Goal: Complete application form: Complete application form

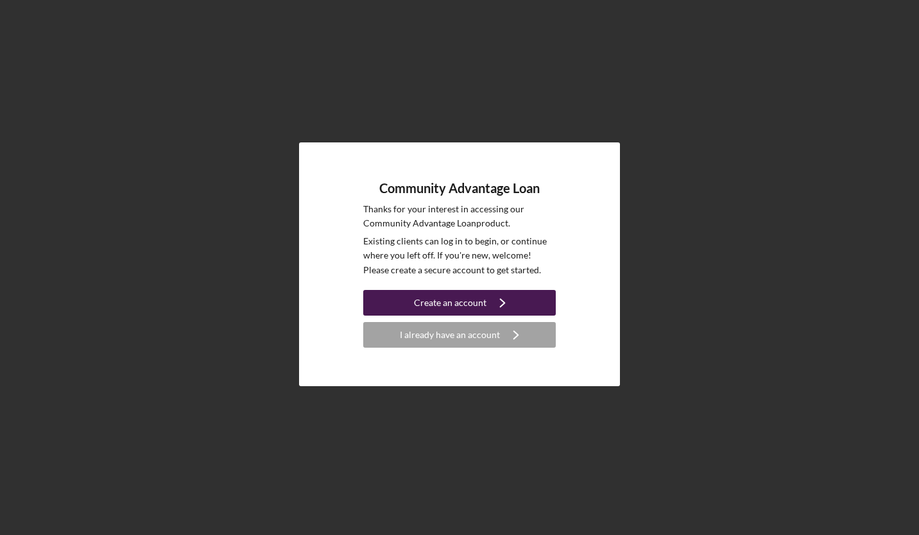
click at [489, 302] on icon "Icon/Navigate" at bounding box center [503, 303] width 32 height 32
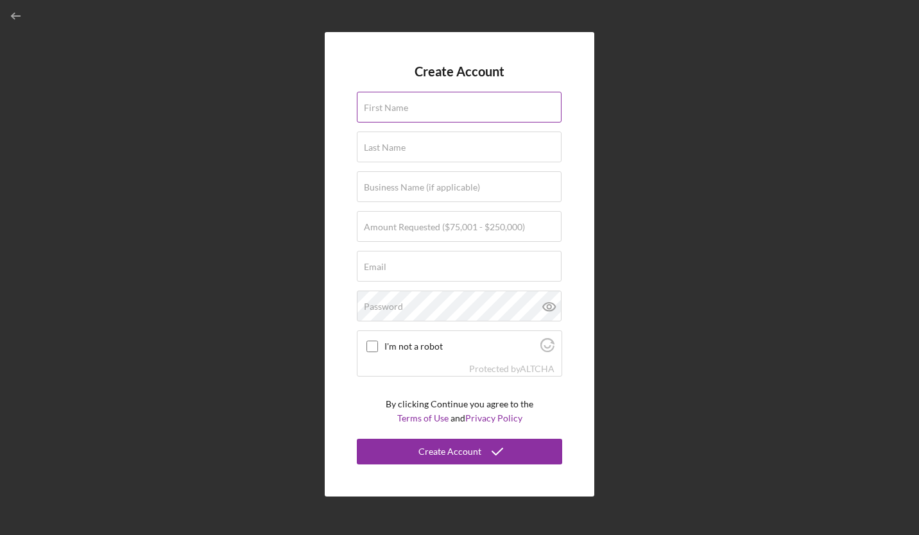
click at [423, 110] on input "First Name" at bounding box center [459, 107] width 205 height 31
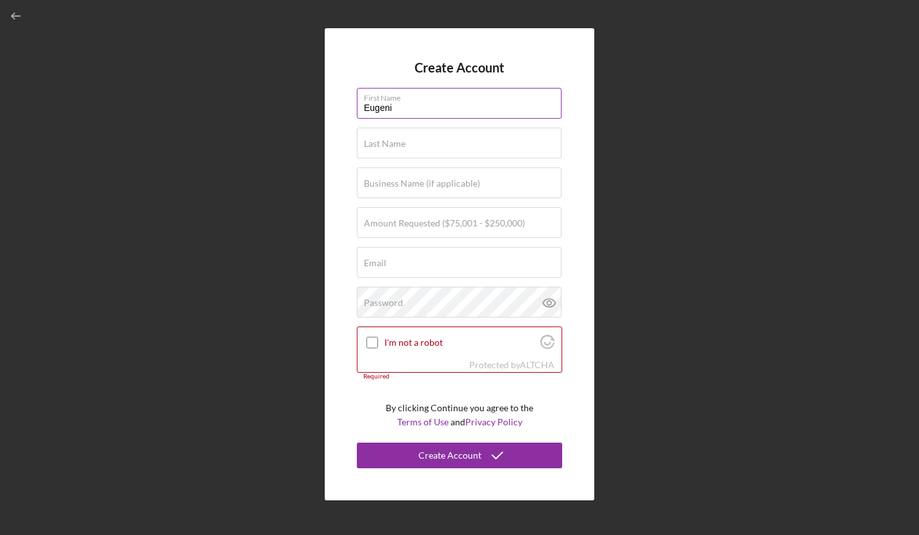
type input "[PERSON_NAME]"
type input "[EMAIL_ADDRESS][DOMAIN_NAME]"
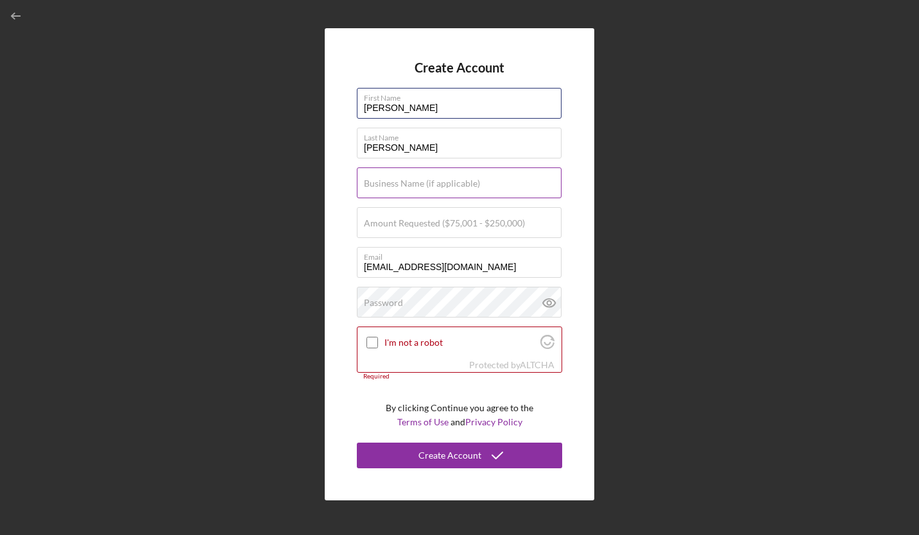
type input "[PERSON_NAME]"
click at [435, 182] on label "Business Name (if applicable)" at bounding box center [422, 183] width 116 height 10
click at [435, 182] on input "Business Name (if applicable)" at bounding box center [459, 183] width 205 height 31
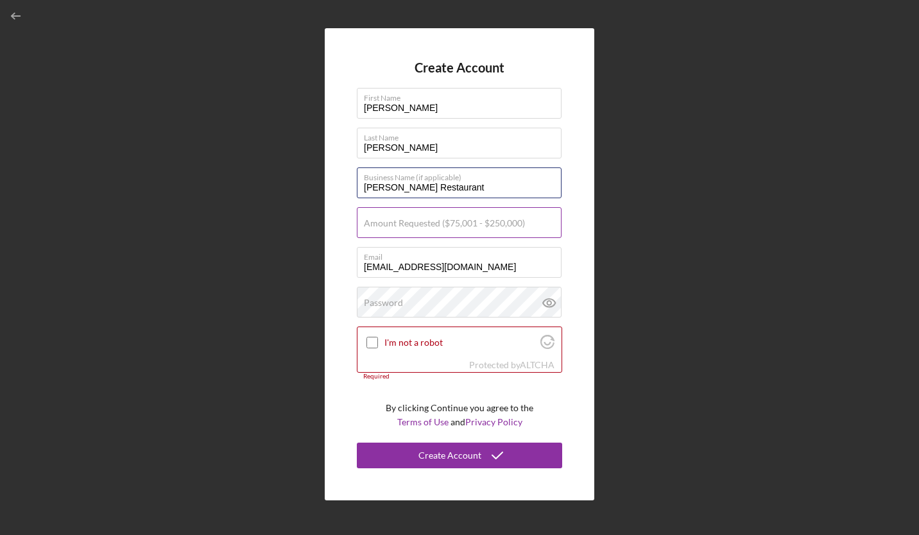
type input "[PERSON_NAME] Restaurant"
click at [451, 222] on label "Amount Requested ($75,001 - $250,000)" at bounding box center [444, 223] width 161 height 10
click at [451, 222] on input "Amount Requested ($75,001 - $250,000)" at bounding box center [459, 222] width 205 height 31
type input "$250,000"
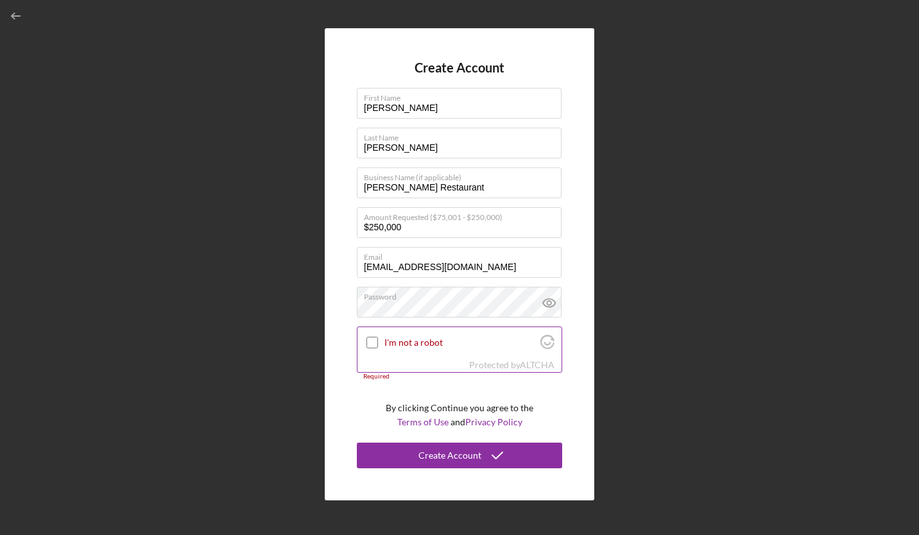
click at [369, 346] on input "I'm not a robot" at bounding box center [373, 343] width 12 height 12
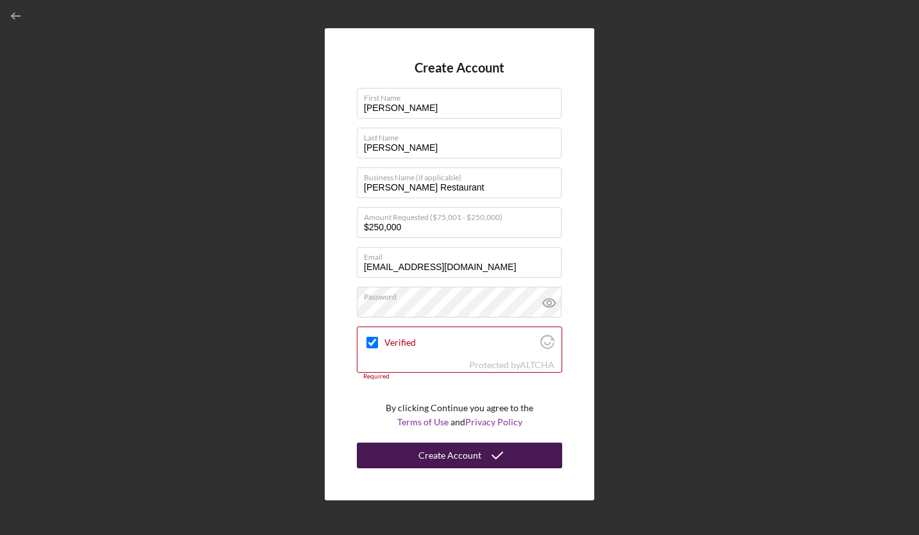
click at [463, 449] on div "Create Account" at bounding box center [450, 456] width 63 height 26
click at [471, 456] on div "Create Account" at bounding box center [450, 456] width 63 height 26
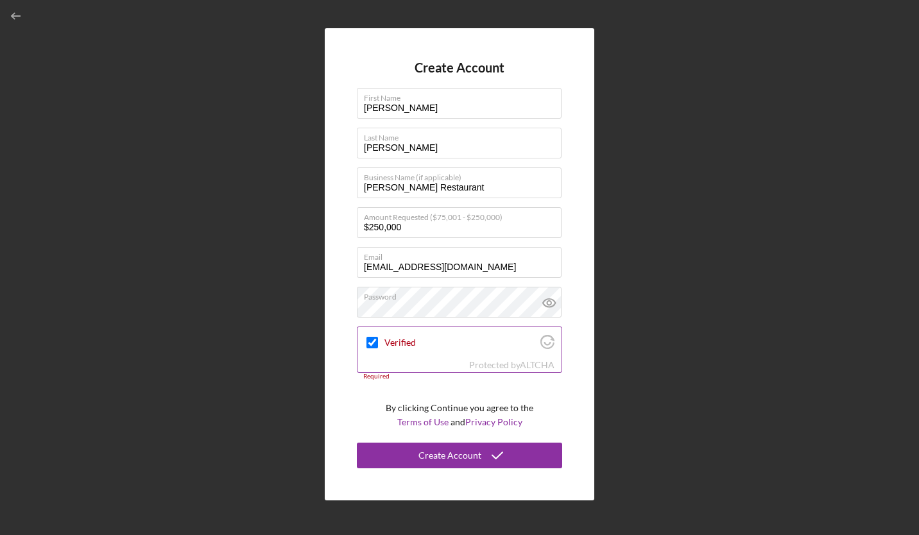
click at [430, 351] on div "Verified" at bounding box center [460, 342] width 204 height 30
click at [376, 342] on input "Verified" at bounding box center [373, 343] width 12 height 12
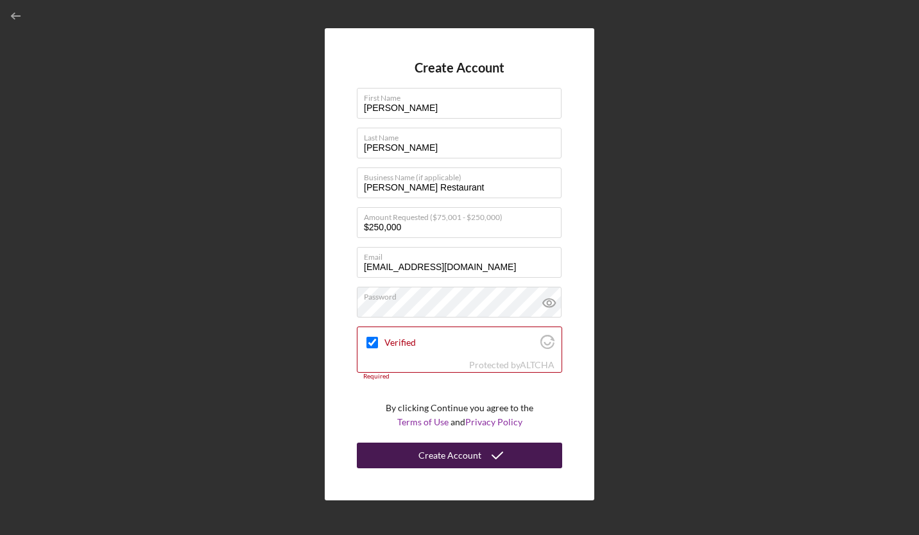
click at [462, 455] on div "Create Account" at bounding box center [450, 456] width 63 height 26
click at [504, 453] on icon "submit" at bounding box center [498, 456] width 32 height 32
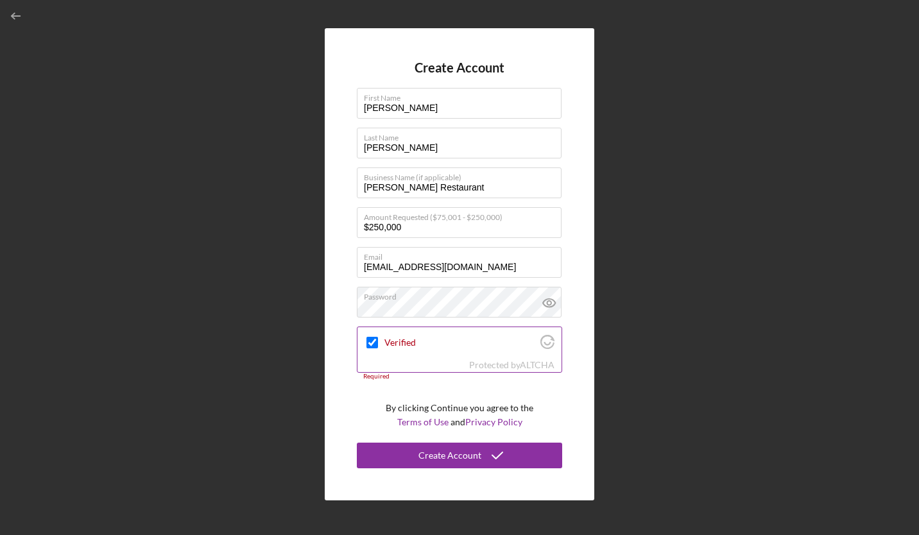
click at [547, 331] on div "Verified" at bounding box center [460, 342] width 204 height 30
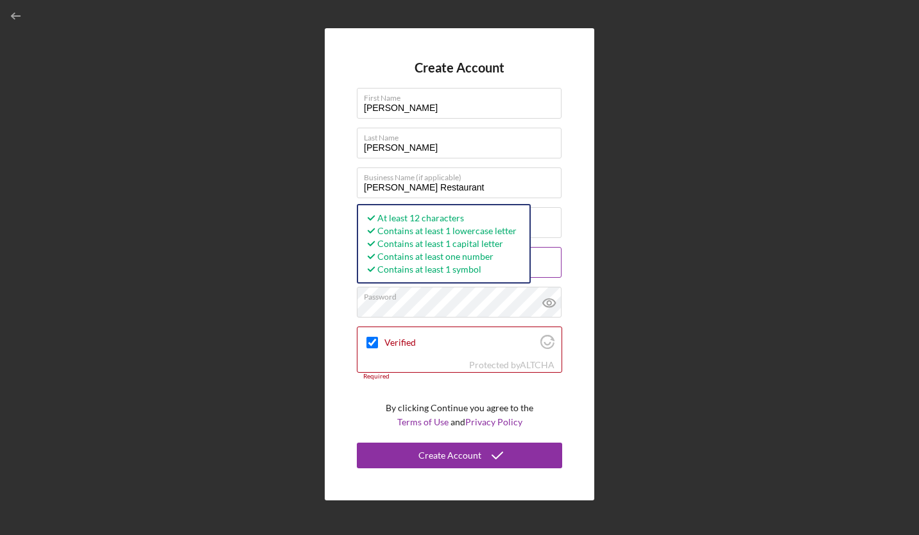
click at [552, 263] on input "[EMAIL_ADDRESS][DOMAIN_NAME]" at bounding box center [459, 262] width 205 height 31
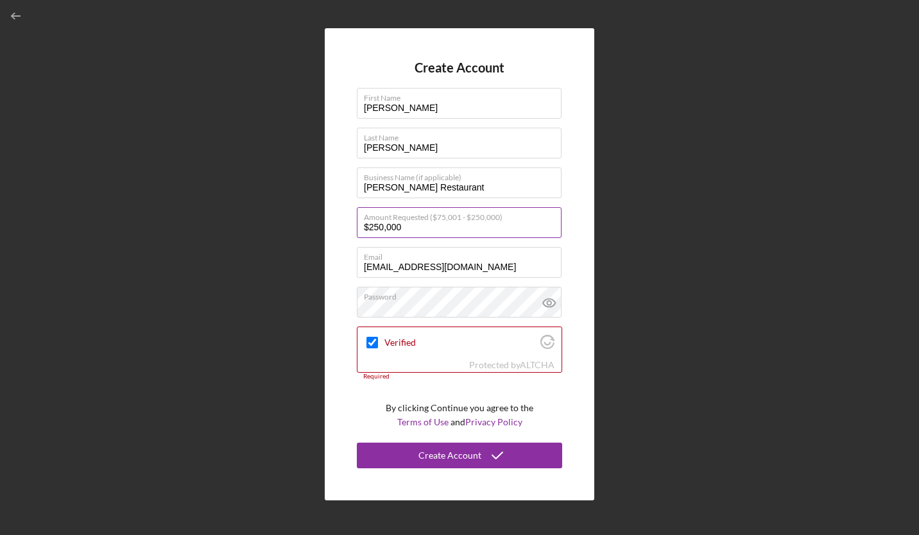
click at [501, 225] on input "$250,000" at bounding box center [459, 222] width 205 height 31
click at [507, 188] on input "[PERSON_NAME] Restaurant" at bounding box center [459, 183] width 205 height 31
click at [491, 140] on label "Last Name" at bounding box center [463, 135] width 198 height 14
click at [491, 140] on input "[PERSON_NAME]" at bounding box center [459, 143] width 205 height 31
click at [489, 107] on input "[PERSON_NAME]" at bounding box center [459, 103] width 205 height 31
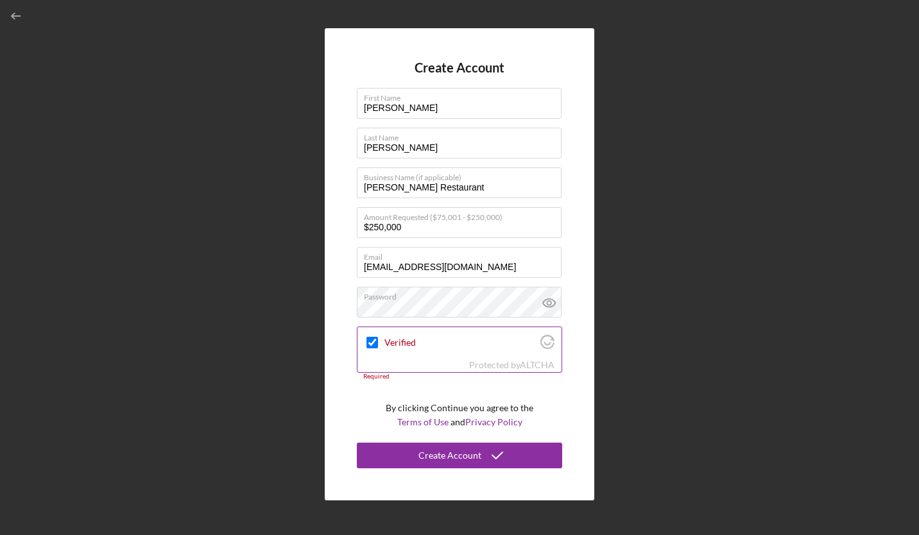
click at [374, 341] on input "Verified" at bounding box center [373, 343] width 12 height 12
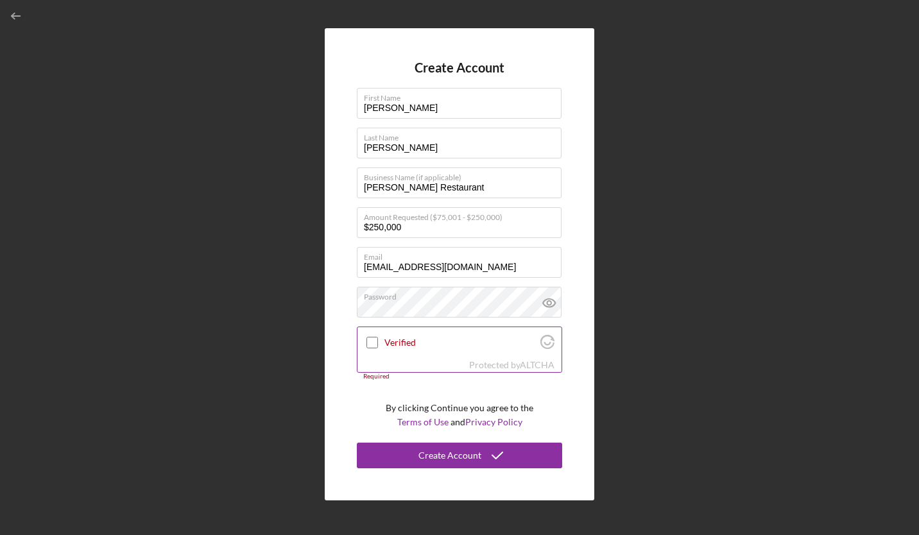
checkbox input "true"
click at [379, 360] on div "Protected by [PERSON_NAME]" at bounding box center [460, 365] width 204 height 14
click at [491, 372] on div "Protected by [PERSON_NAME]" at bounding box center [460, 365] width 204 height 14
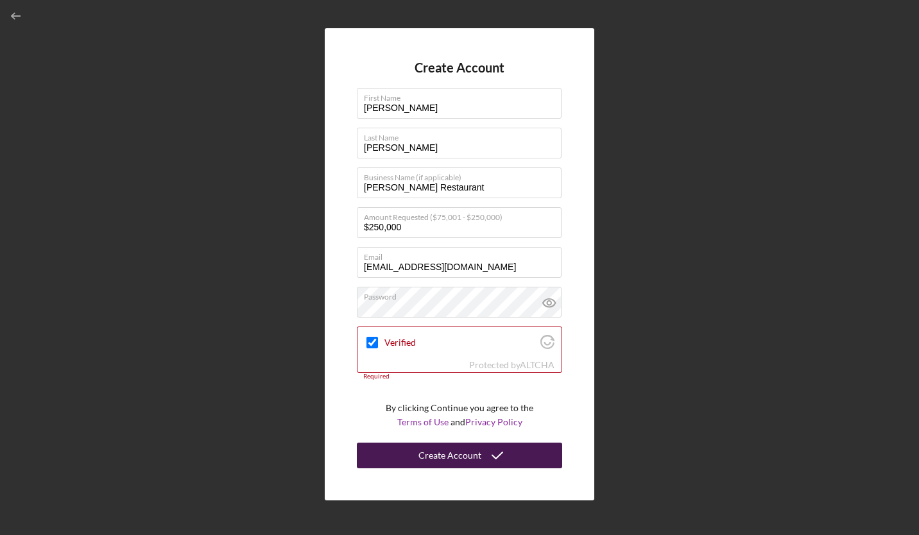
click at [468, 465] on div "Create Account" at bounding box center [450, 456] width 63 height 26
click at [423, 466] on div "Create Account" at bounding box center [450, 456] width 63 height 26
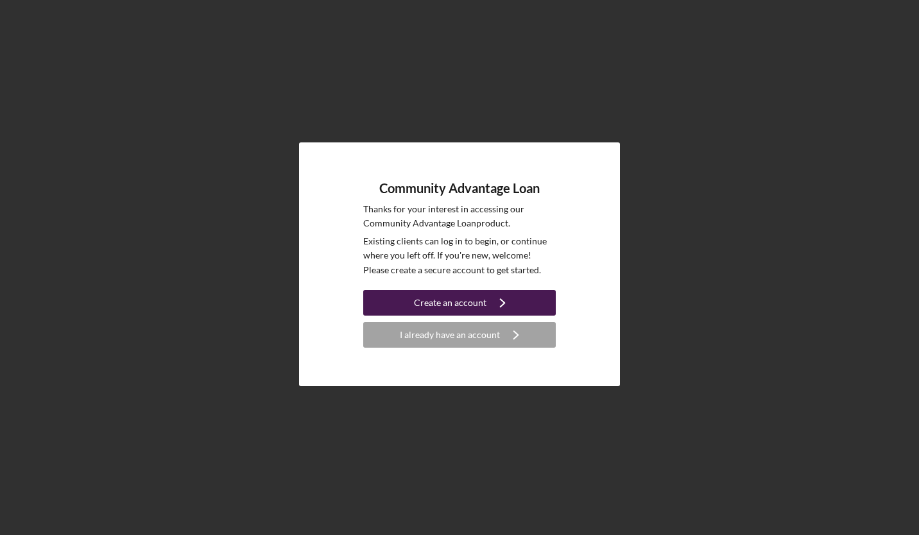
click at [496, 297] on icon "Icon/Navigate" at bounding box center [503, 303] width 32 height 32
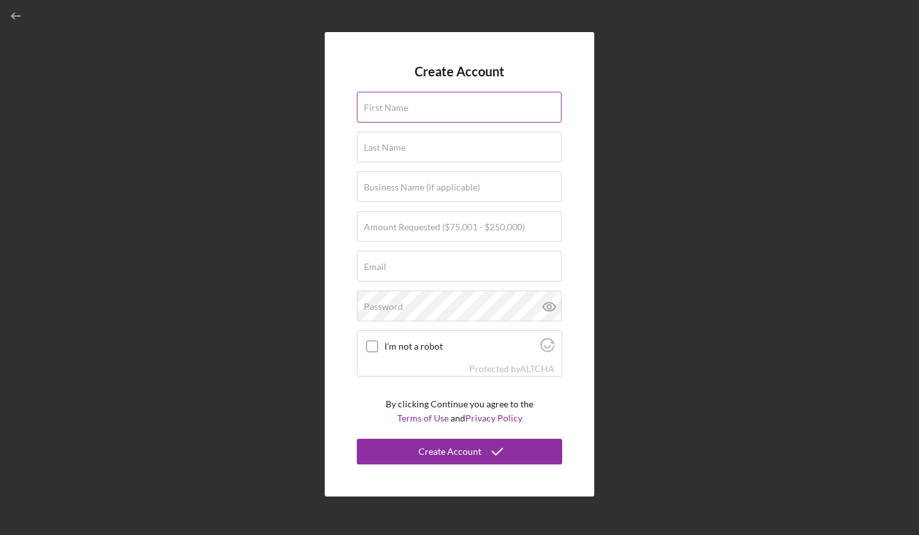
click at [467, 103] on div "First Name" at bounding box center [459, 108] width 205 height 32
type input "[PERSON_NAME]"
type input "[PERSON_NAME] Restaurant"
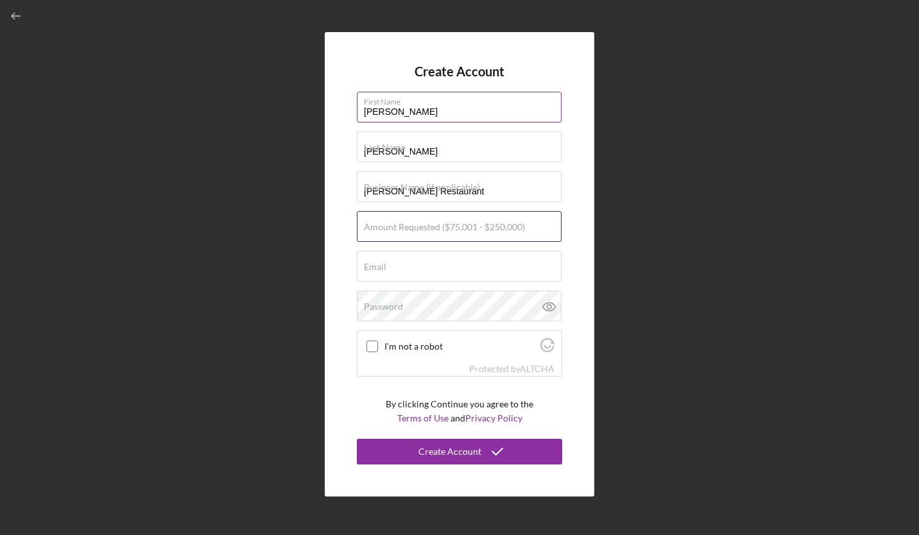
type input "$250,000"
type input "[EMAIL_ADDRESS][DOMAIN_NAME]"
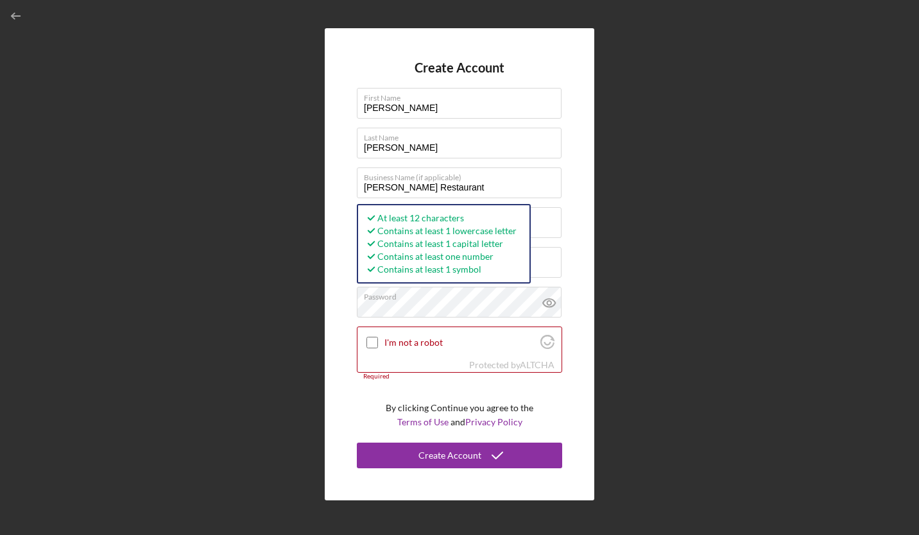
click at [327, 357] on div "Create Account First Name Eugenia Last Name Vasquez Business Name (if applicabl…" at bounding box center [460, 264] width 270 height 472
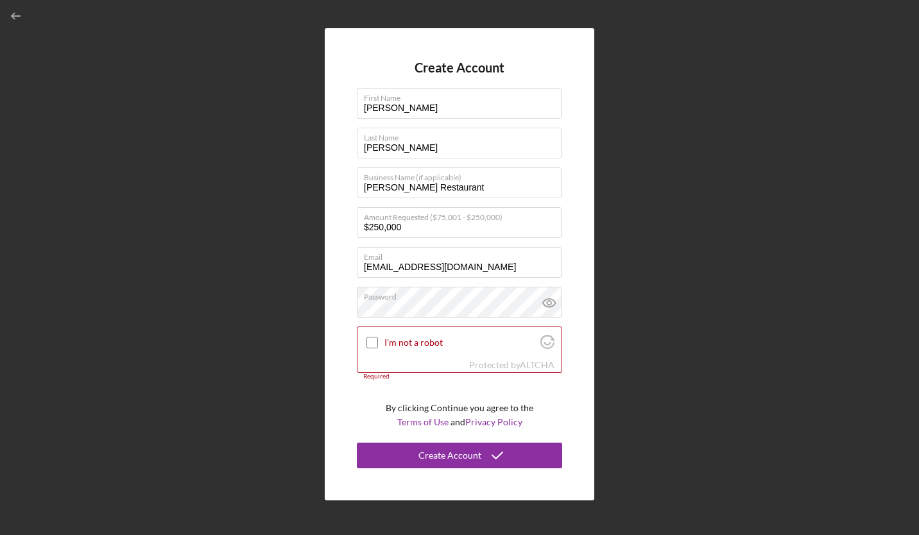
click at [346, 343] on div "Create Account First Name Eugenia Last Name Vasquez Business Name (if applicabl…" at bounding box center [460, 264] width 270 height 472
click at [376, 342] on input "I'm not a robot" at bounding box center [373, 343] width 12 height 12
checkbox input "true"
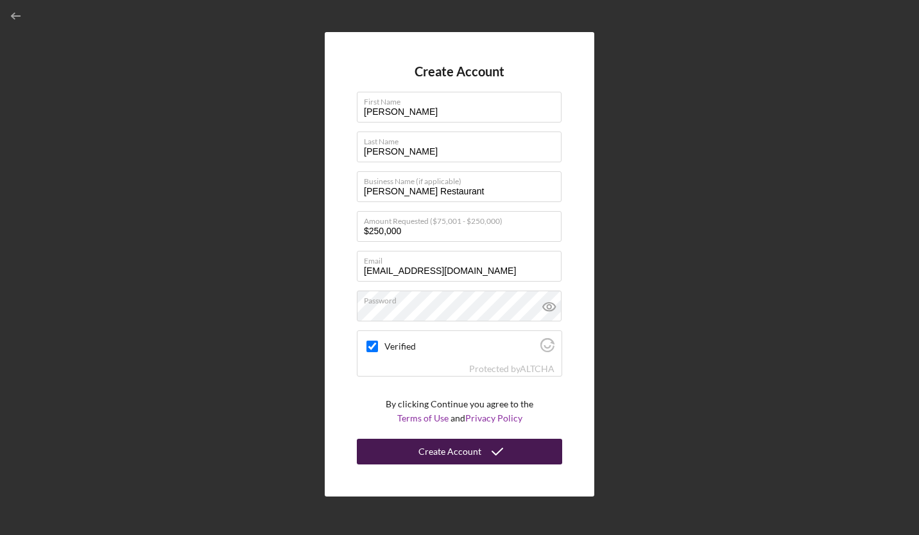
click at [453, 449] on div "Create Account" at bounding box center [450, 452] width 63 height 26
